Goal: Information Seeking & Learning: Learn about a topic

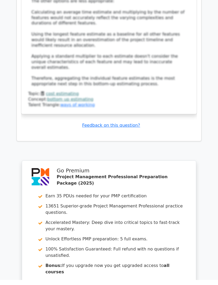
scroll to position [0, 3]
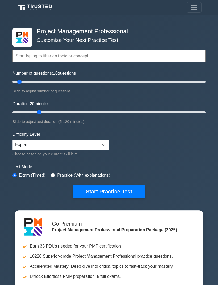
type input "20"
click at [106, 191] on button "Start Practice Test" at bounding box center [109, 191] width 72 height 12
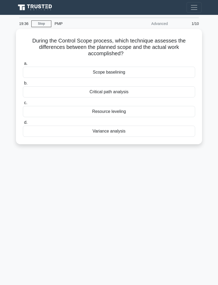
click at [210, 47] on main "19:36 Stop PMP Advanced 1/10 During the Control Scope process, which technique …" at bounding box center [109, 150] width 218 height 270
click at [191, 175] on div "19:22 Stop PMP Advanced 1/10 During the Control Scope process, which technique …" at bounding box center [108, 149] width 191 height 265
click at [39, 197] on div "18:55 Stop PMP Advanced 1/10 During the Control Scope process, which technique …" at bounding box center [108, 149] width 191 height 265
click at [148, 131] on div "Variance analysis" at bounding box center [109, 131] width 172 height 11
click at [23, 124] on input "d. Variance analysis" at bounding box center [23, 122] width 0 height 3
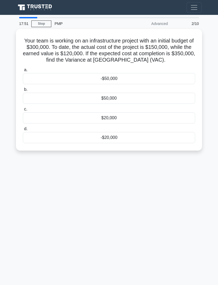
click at [166, 141] on div "-$20,000" at bounding box center [109, 137] width 172 height 11
click at [23, 131] on input "d. -$20,000" at bounding box center [23, 128] width 0 height 3
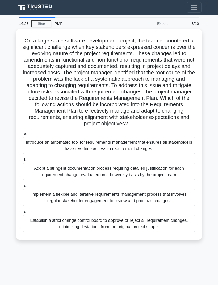
click at [167, 268] on div "16:23 Stop PMP Expert 3/10 .spinner_0XTQ{transform-origin:center;animation:spin…" at bounding box center [108, 149] width 191 height 265
click at [3, 169] on main "15:49 Stop PMP Expert 3/10 .spinner_0XTQ{transform-origin:center;animation:spin…" at bounding box center [109, 150] width 218 height 270
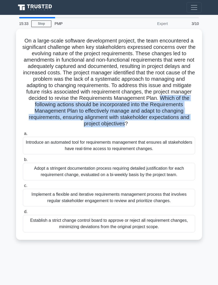
click at [6, 170] on main "15:33 Stop PMP Expert 3/10 .spinner_0XTQ{transform-origin:center;animation:spin…" at bounding box center [109, 150] width 218 height 270
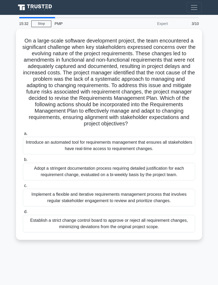
click at [170, 202] on div "Implement a flexible and iterative requirements management process that involve…" at bounding box center [109, 198] width 172 height 18
click at [23, 187] on input "c. Implement a flexible and iterative requirements management process that invo…" at bounding box center [23, 185] width 0 height 3
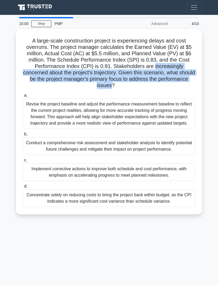
click at [168, 37] on h5 "A large-scale construction project is experiencing delays and cost overruns. Th…" at bounding box center [108, 62] width 173 height 51
click at [141, 256] on div "14:36 Stop PMP Advanced 4/10 A large-scale construction project is experiencing…" at bounding box center [108, 149] width 191 height 265
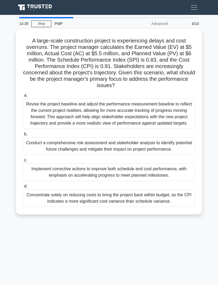
click at [134, 174] on div "Implement corrective actions to improve both schedule and cost performance, wit…" at bounding box center [109, 172] width 172 height 18
click at [23, 162] on input "c. Implement corrective actions to improve both schedule and cost performance, …" at bounding box center [23, 159] width 0 height 3
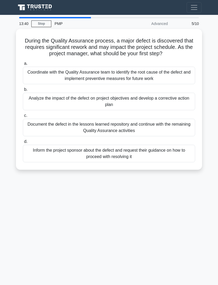
click at [23, 181] on div "13:40 Stop PMP Advanced 5/10 During the Quality Assurance process, a major defe…" at bounding box center [108, 149] width 191 height 265
click at [173, 93] on div "Analyze the impact of the defect on project objectives and develop a corrective…" at bounding box center [109, 102] width 172 height 18
click at [23, 91] on input "b. Analyze the impact of the defect on project objectives and develop a correct…" at bounding box center [23, 89] width 0 height 3
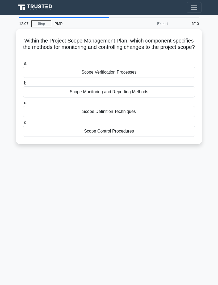
click at [178, 169] on div "12:07 Stop PMP Expert 6/10 Within the Project Scope Management Plan, which comp…" at bounding box center [108, 149] width 191 height 265
click at [172, 86] on div "Scope Monitoring and Reporting Methods" at bounding box center [109, 91] width 172 height 11
click at [23, 81] on input "b. Scope Monitoring and Reporting Methods" at bounding box center [23, 82] width 0 height 3
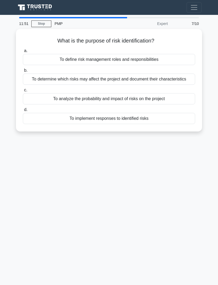
click at [51, 31] on div "What is the purpose of risk identification? .spinner_0XTQ{transform-origin:cent…" at bounding box center [109, 80] width 182 height 98
click at [112, 167] on div "11:50 Stop PMP Expert 7/10 What is the purpose of risk identification? .spinner…" at bounding box center [108, 149] width 191 height 265
click at [109, 165] on div "11:39 Stop PMP Expert 7/10 What is the purpose of risk identification? .spinner…" at bounding box center [108, 149] width 191 height 265
click at [110, 182] on div "11:10 Stop PMP Expert 7/10 What is the purpose of risk identification? .spinner…" at bounding box center [108, 149] width 191 height 265
click at [136, 74] on div "To determine which risks may affect the project and document their characterist…" at bounding box center [109, 79] width 172 height 11
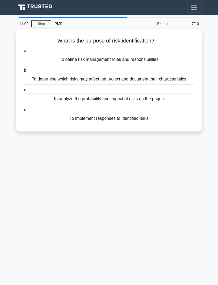
click at [23, 69] on input "b. To determine which risks may affect the project and document their character…" at bounding box center [23, 70] width 0 height 3
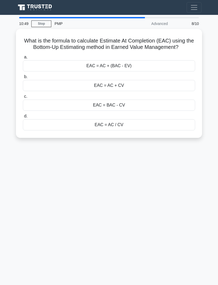
click at [171, 60] on div "EAC = AC + (BAC - EV)" at bounding box center [109, 65] width 172 height 11
click at [23, 55] on input "a. EAC = AC + (BAC - EV)" at bounding box center [23, 56] width 0 height 3
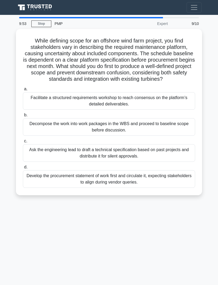
click at [170, 209] on div "9:53 Stop PMP Expert 9/10 While defining scope for an offshore wind farm projec…" at bounding box center [108, 149] width 191 height 265
click at [183, 93] on div "Facilitate a structured requirements workshop to reach consensus on the platfor…" at bounding box center [109, 101] width 172 height 18
click at [23, 91] on input "a. Facilitate a structured requirements workshop to reach consensus on the plat…" at bounding box center [23, 88] width 0 height 3
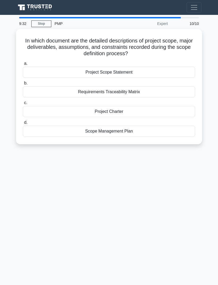
click at [173, 126] on div "Scope Management Plan" at bounding box center [109, 131] width 172 height 11
click at [23, 121] on input "d. Scope Management Plan" at bounding box center [23, 122] width 0 height 3
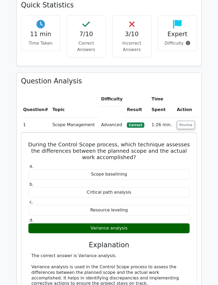
click at [188, 121] on button "Review" at bounding box center [186, 125] width 18 height 8
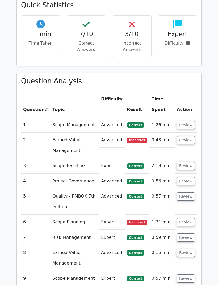
click at [191, 136] on button "Review" at bounding box center [186, 140] width 18 height 8
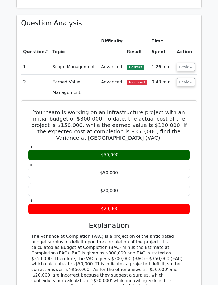
scroll to position [409, 0]
click at [191, 78] on button "Review" at bounding box center [186, 82] width 18 height 8
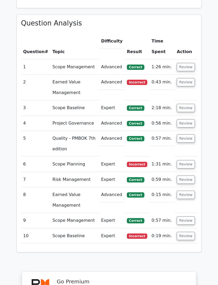
click at [192, 157] on td "Review" at bounding box center [185, 164] width 22 height 15
click at [191, 160] on button "Review" at bounding box center [186, 164] width 18 height 8
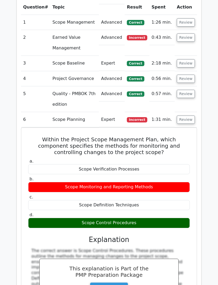
scroll to position [454, 0]
click at [186, 115] on button "Review" at bounding box center [186, 119] width 18 height 8
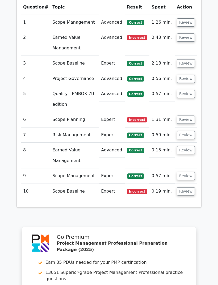
click at [189, 187] on button "Review" at bounding box center [186, 191] width 18 height 8
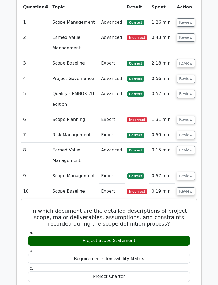
click at [186, 115] on button "Review" at bounding box center [186, 119] width 18 height 8
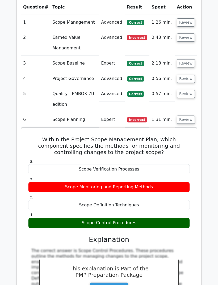
scroll to position [466, 0]
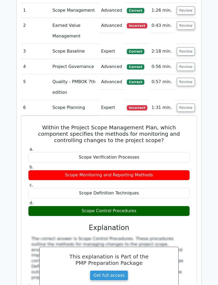
click at [191, 104] on button "Review" at bounding box center [186, 108] width 18 height 8
